Goal: Navigation & Orientation: Find specific page/section

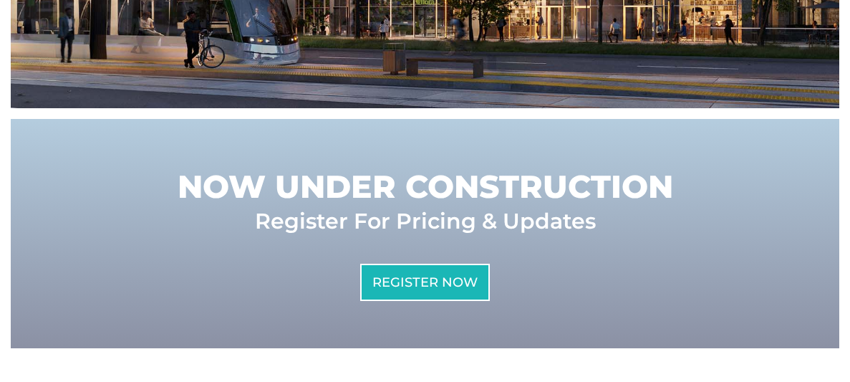
scroll to position [679, 0]
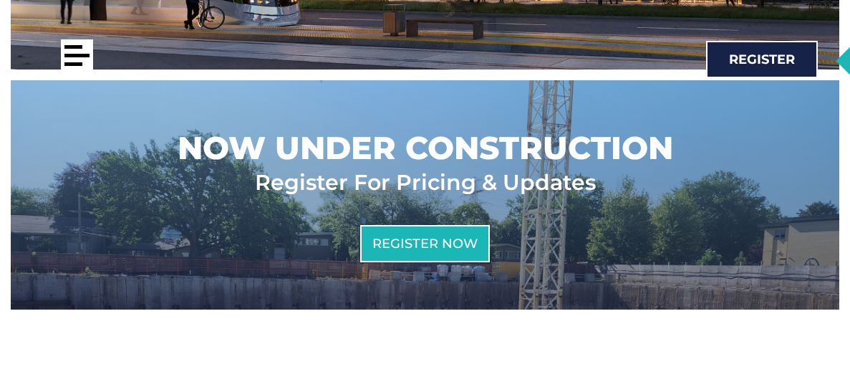
click at [77, 59] on div at bounding box center [77, 55] width 32 height 32
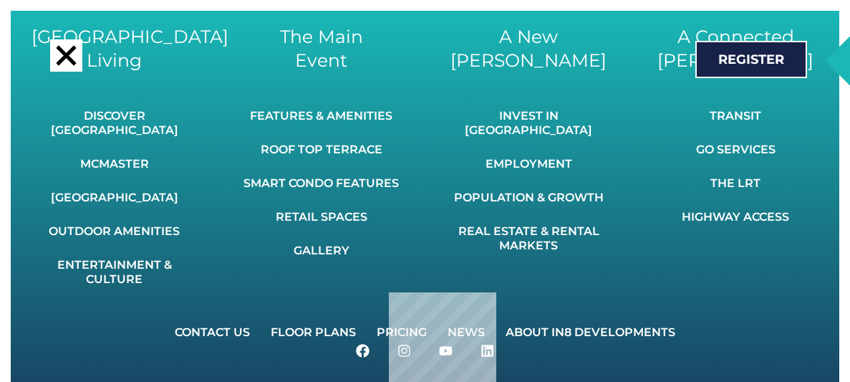
scroll to position [1703, 0]
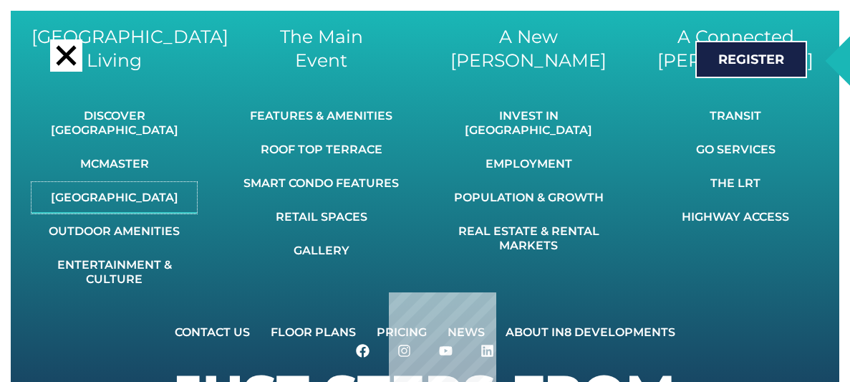
click at [163, 182] on link "[GEOGRAPHIC_DATA]" at bounding box center [114, 198] width 165 height 32
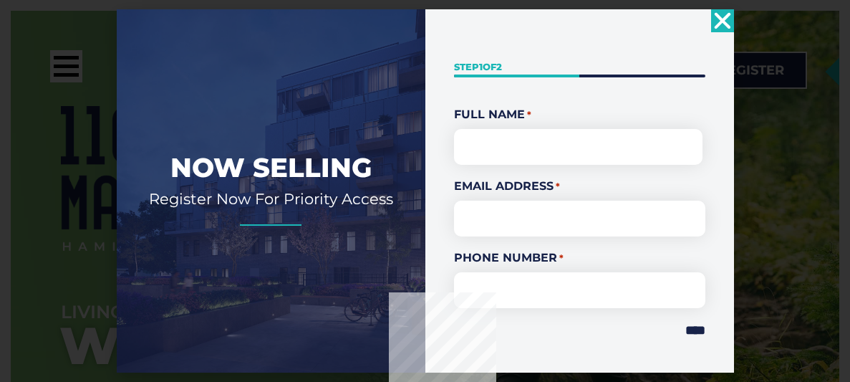
click at [717, 16] on use "Close" at bounding box center [722, 20] width 16 height 16
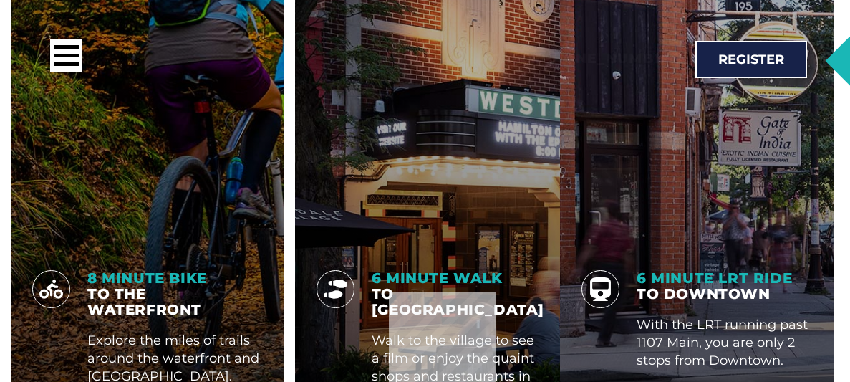
scroll to position [2265, 0]
